Goal: Find specific page/section: Find specific page/section

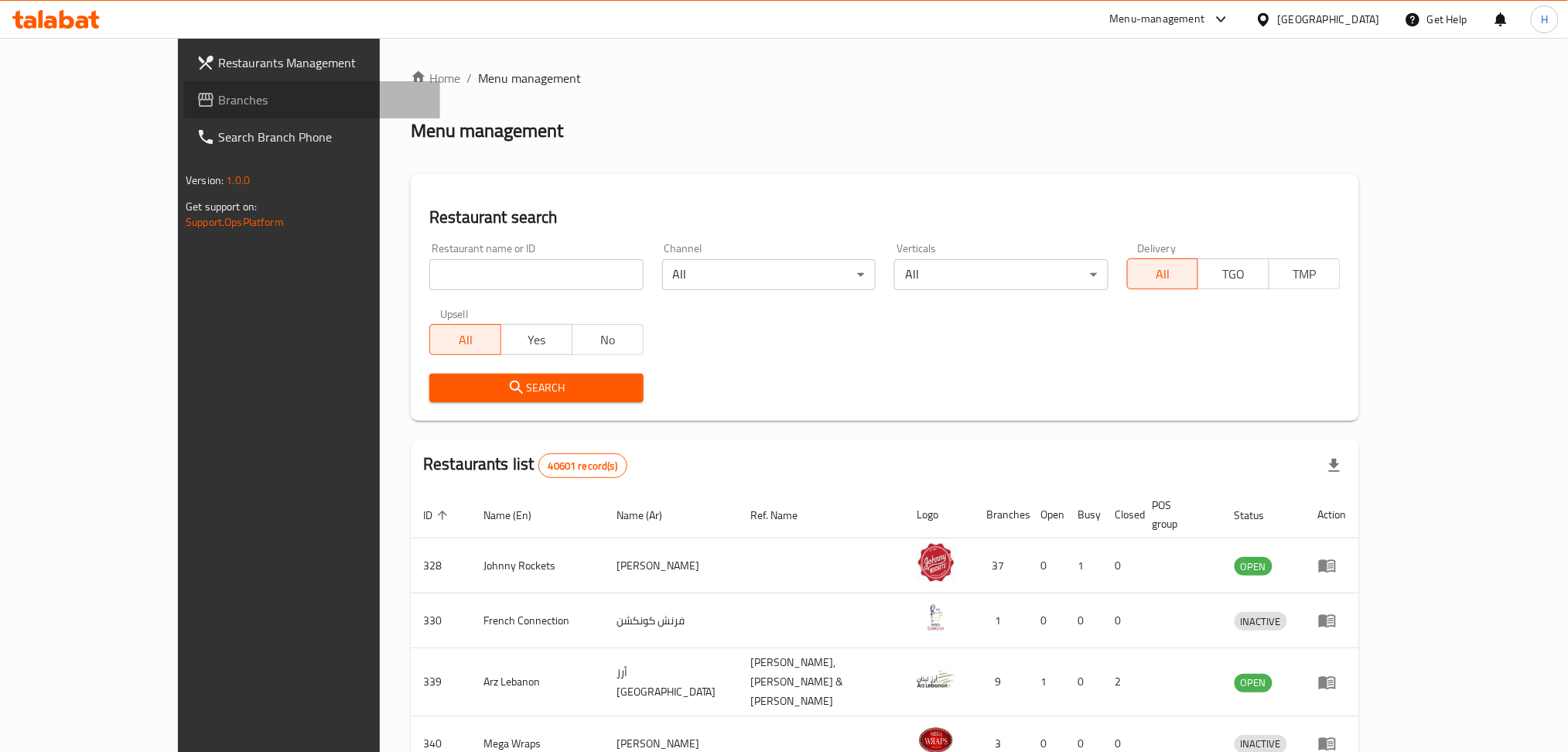
click at [218, 92] on span "Branches" at bounding box center [323, 99] width 210 height 19
click at [429, 274] on input "search" at bounding box center [536, 275] width 214 height 31
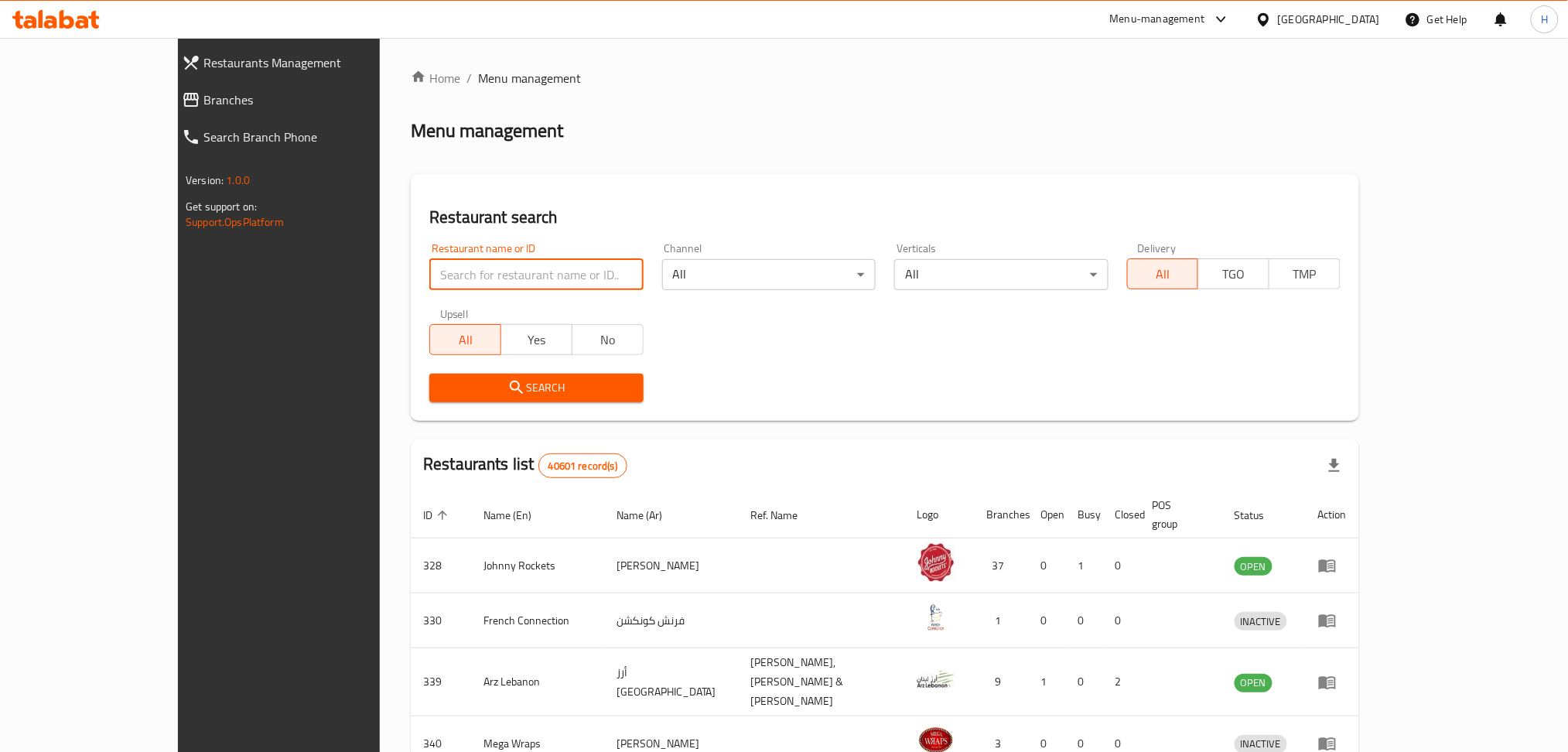
click at [558, 189] on div "Restaurant search Restaurant name or ID Restaurant name or ID Channel All ​ Ver…" at bounding box center [884, 297] width 948 height 247
click at [432, 275] on input "search" at bounding box center [536, 275] width 214 height 31
paste input "675376"
type input "675376"
click button "Search" at bounding box center [536, 388] width 214 height 29
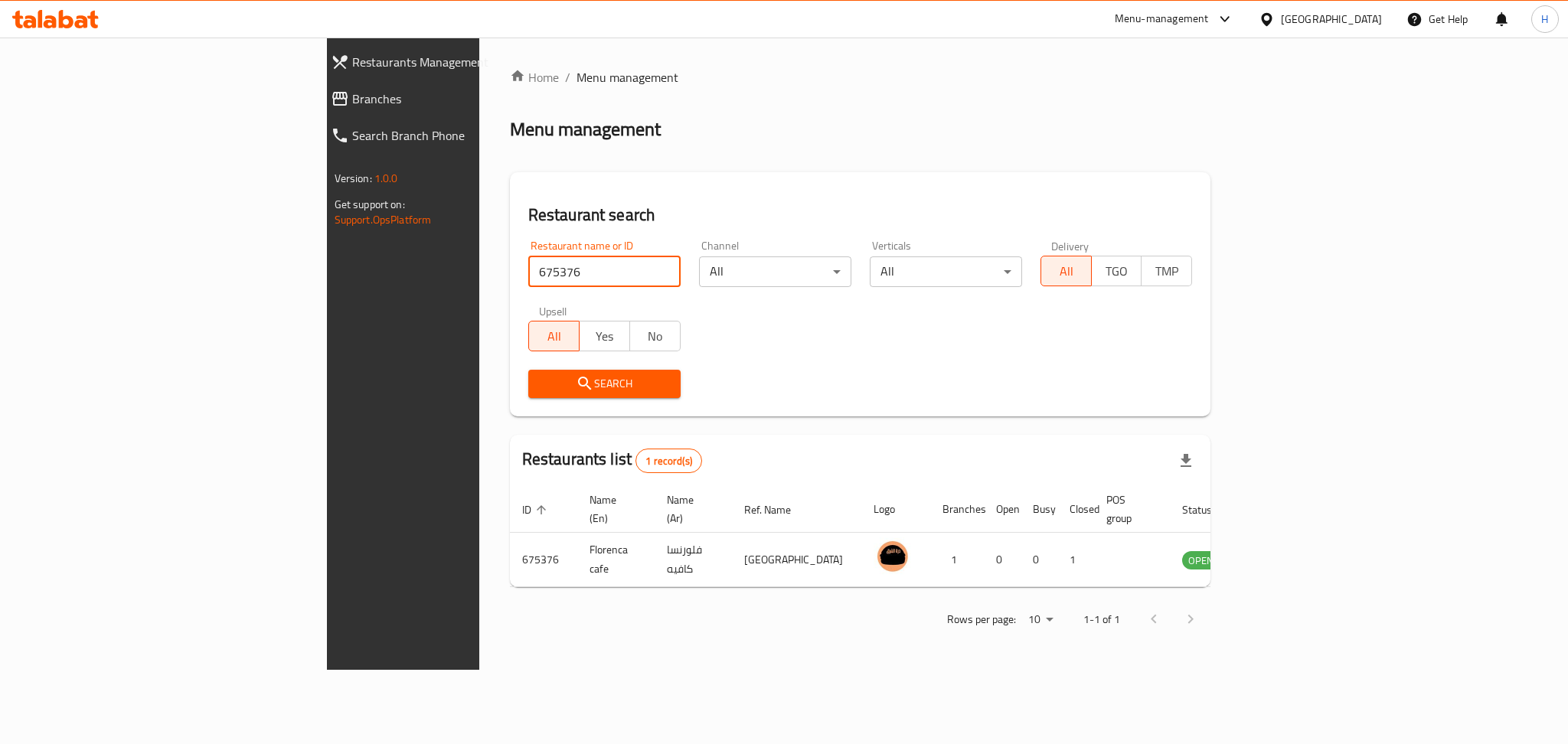
click at [58, 24] on icon at bounding box center [55, 19] width 87 height 19
